Goal: Information Seeking & Learning: Learn about a topic

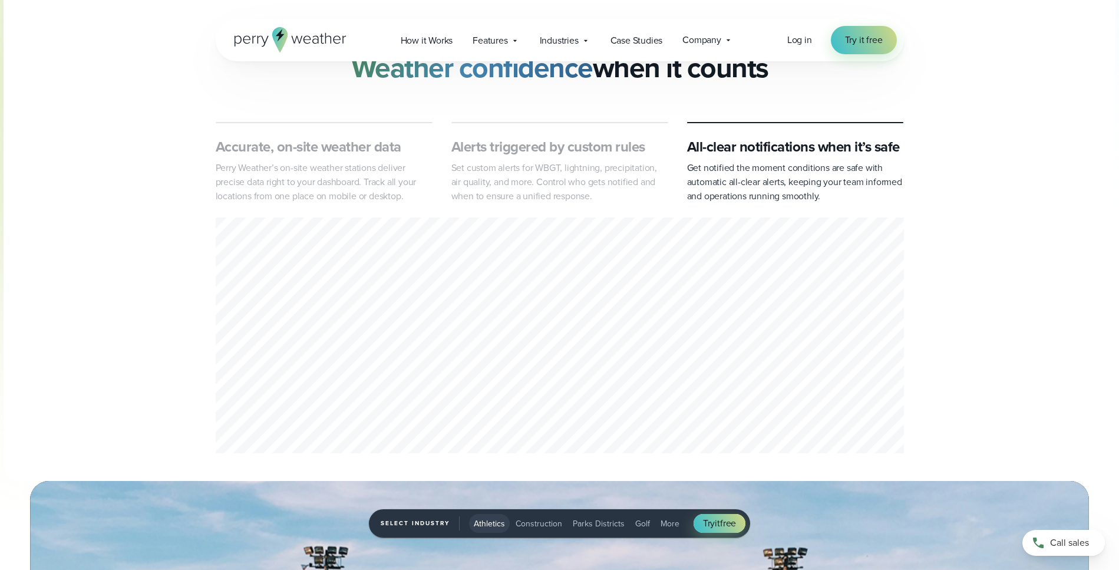
scroll to position [463, 0]
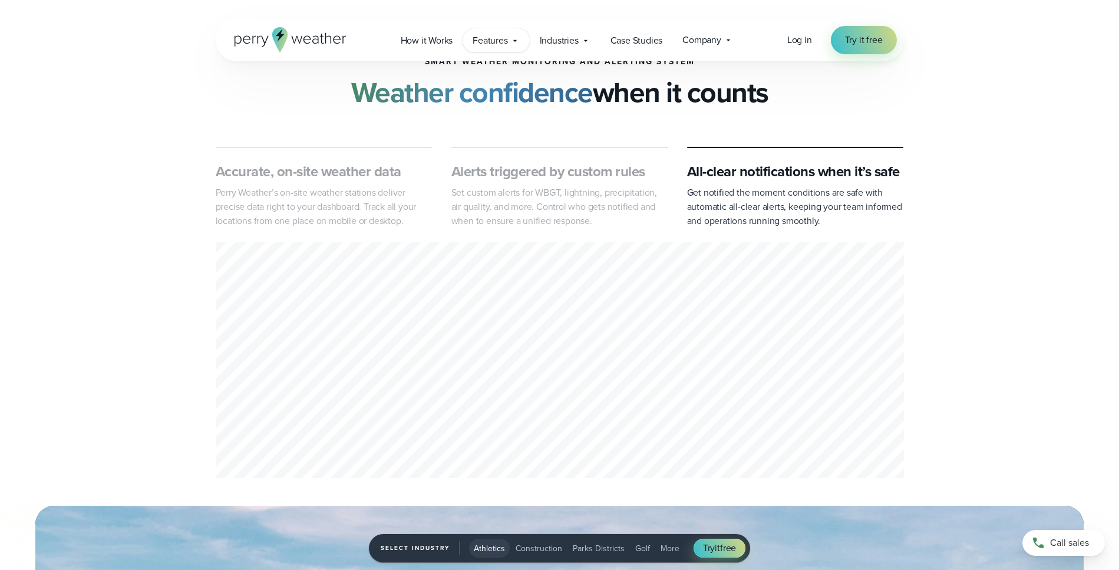
click at [507, 41] on span "Features" at bounding box center [490, 41] width 35 height 14
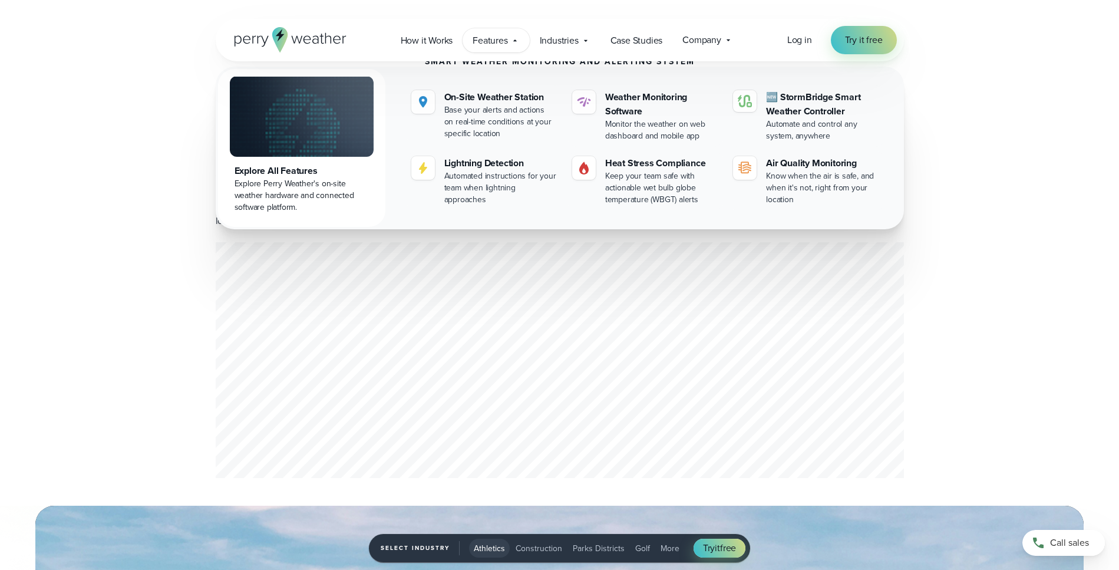
click at [533, 310] on div "1 of 3" at bounding box center [560, 362] width 688 height 240
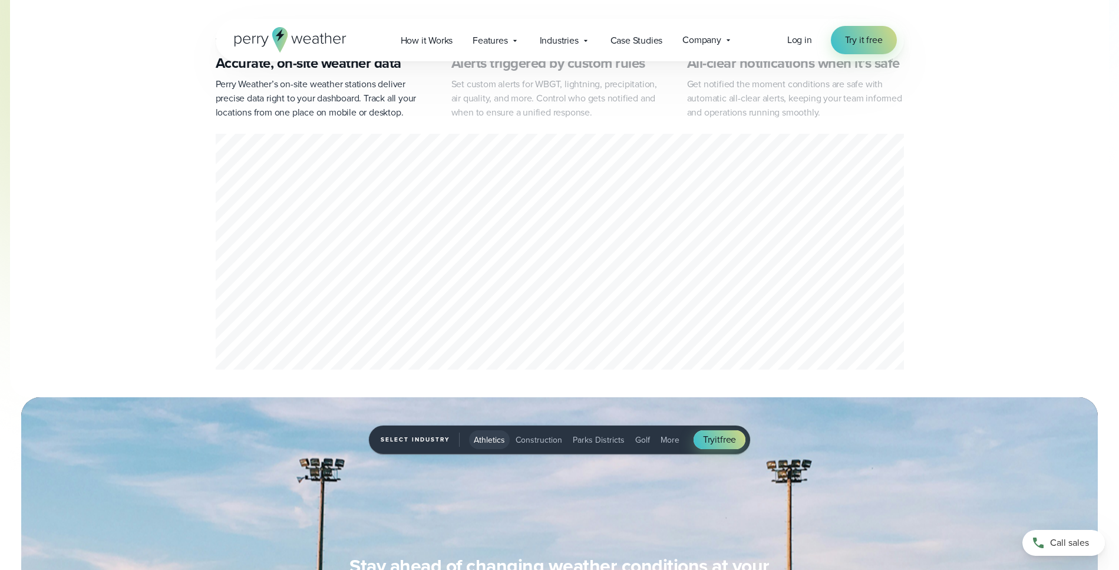
scroll to position [0, 0]
